Goal: Communication & Community: Answer question/provide support

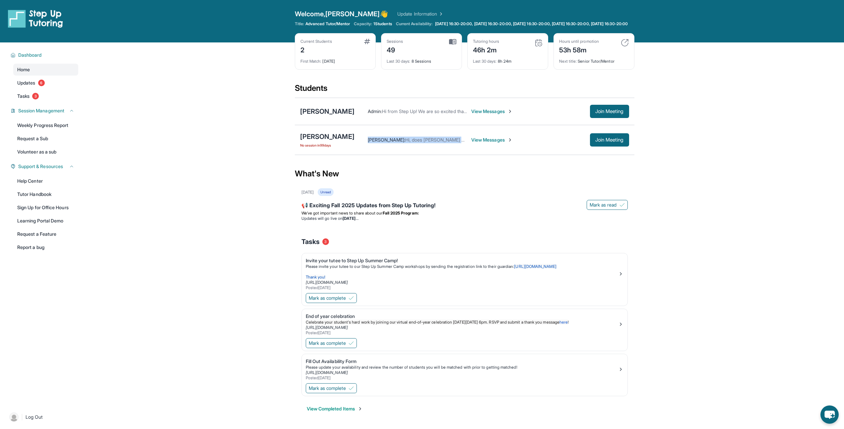
drag, startPoint x: 350, startPoint y: 142, endPoint x: 351, endPoint y: 150, distance: 8.7
click at [355, 155] on div "[PERSON_NAME] No session [DATE] [PERSON_NAME] : Hi, does [PERSON_NAME] want to …" at bounding box center [465, 140] width 340 height 30
drag, startPoint x: 346, startPoint y: 142, endPoint x: 349, endPoint y: 154, distance: 12.9
click at [354, 143] on div "[PERSON_NAME] : Hi, does [PERSON_NAME] want to continue having tutoring session…" at bounding box center [471, 140] width 235 height 7
drag, startPoint x: 344, startPoint y: 138, endPoint x: 317, endPoint y: 139, distance: 26.9
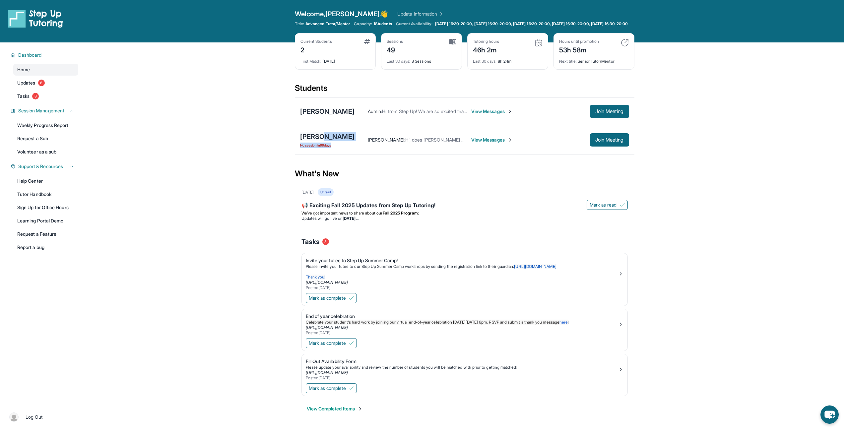
click at [317, 139] on div "[PERSON_NAME] No session [DATE] [PERSON_NAME] : Hi, does [PERSON_NAME] want to …" at bounding box center [465, 140] width 340 height 30
click at [276, 158] on main "Current Students 2 First Match : [DATE] Sessions 49 Last 30 days : 8 Sessions T…" at bounding box center [464, 235] width 759 height 386
drag, startPoint x: 291, startPoint y: 137, endPoint x: 340, endPoint y: 145, distance: 49.1
click at [340, 145] on main "Current Students 2 First Match : [DATE] Sessions 49 Last 30 days : 8 Sessions T…" at bounding box center [464, 235] width 759 height 386
copy div "[PERSON_NAME]"
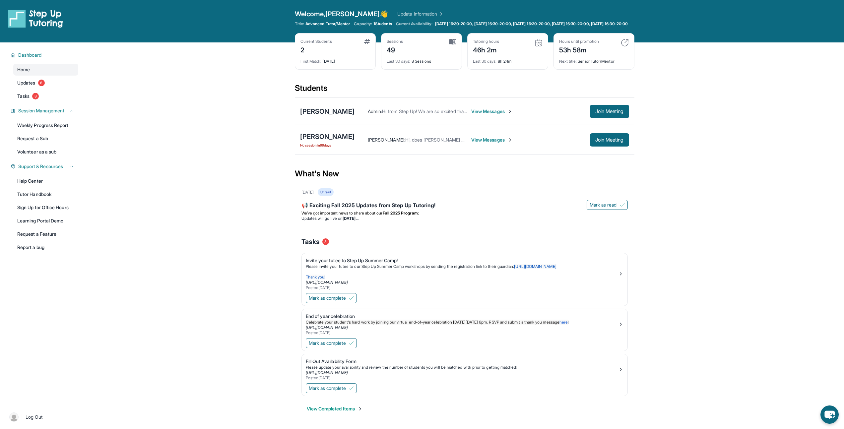
click at [470, 147] on div "[PERSON_NAME] : Hi, does [PERSON_NAME] want to continue having tutoring session…" at bounding box center [491, 139] width 275 height 13
click at [471, 143] on span "View Messages" at bounding box center [491, 140] width 41 height 7
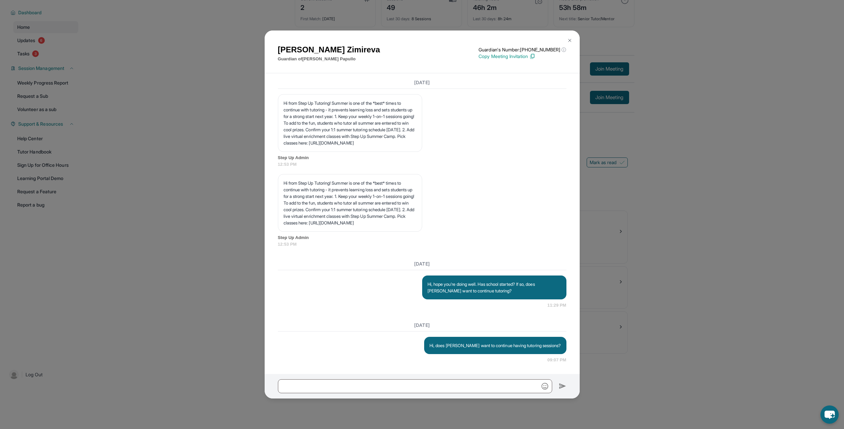
scroll to position [8513, 0]
drag, startPoint x: 557, startPoint y: 345, endPoint x: 439, endPoint y: 346, distance: 117.7
click at [439, 346] on div "Hi, does [PERSON_NAME] want to continue having tutoring sessions?" at bounding box center [495, 345] width 142 height 17
copy p "Hi, does [PERSON_NAME] want to continue having tutoring sessions?"
click at [388, 390] on input "text" at bounding box center [415, 386] width 274 height 14
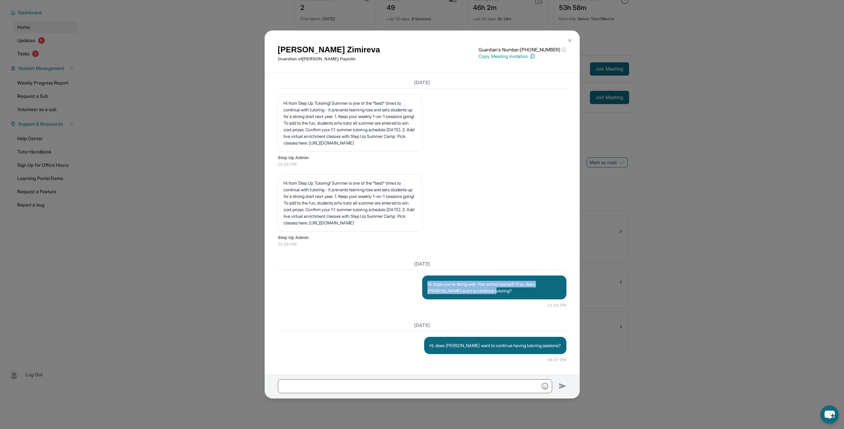
drag, startPoint x: 481, startPoint y: 290, endPoint x: 419, endPoint y: 283, distance: 62.8
click at [422, 283] on div "Hi, hope you're doing well. Has school started? If so, does [PERSON_NAME] want …" at bounding box center [494, 288] width 144 height 24
copy p "Hi, hope you're doing well. Has school started? If so, does [PERSON_NAME] want …"
click at [408, 383] on input "text" at bounding box center [415, 386] width 274 height 14
paste input "**********"
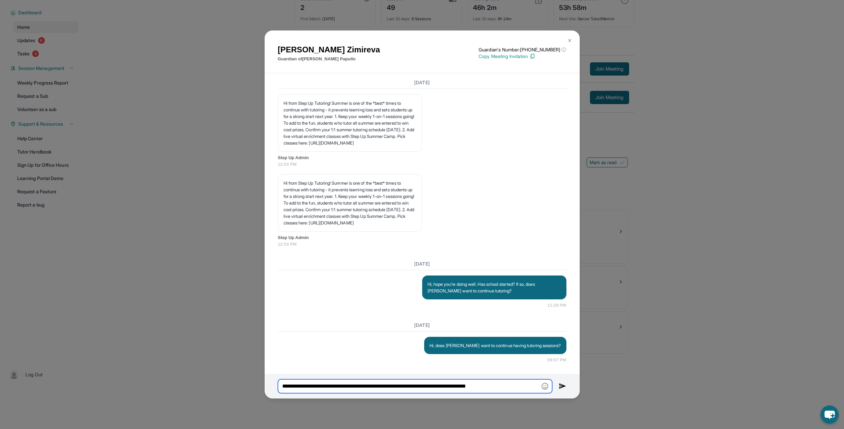
drag, startPoint x: 285, startPoint y: 384, endPoint x: 345, endPoint y: 363, distance: 63.8
click at [285, 384] on input "**********" at bounding box center [415, 386] width 274 height 14
click at [417, 385] on input "**********" at bounding box center [415, 386] width 274 height 14
type input "**********"
click at [560, 384] on img at bounding box center [563, 386] width 8 height 8
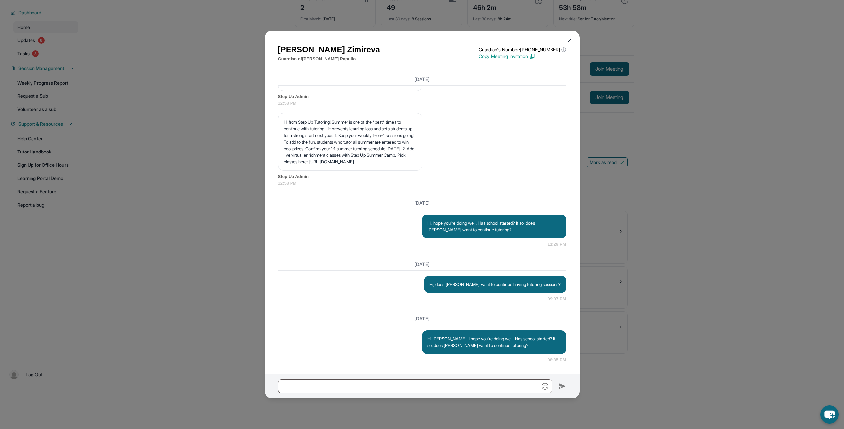
scroll to position [8576, 0]
